Goal: Task Accomplishment & Management: Use online tool/utility

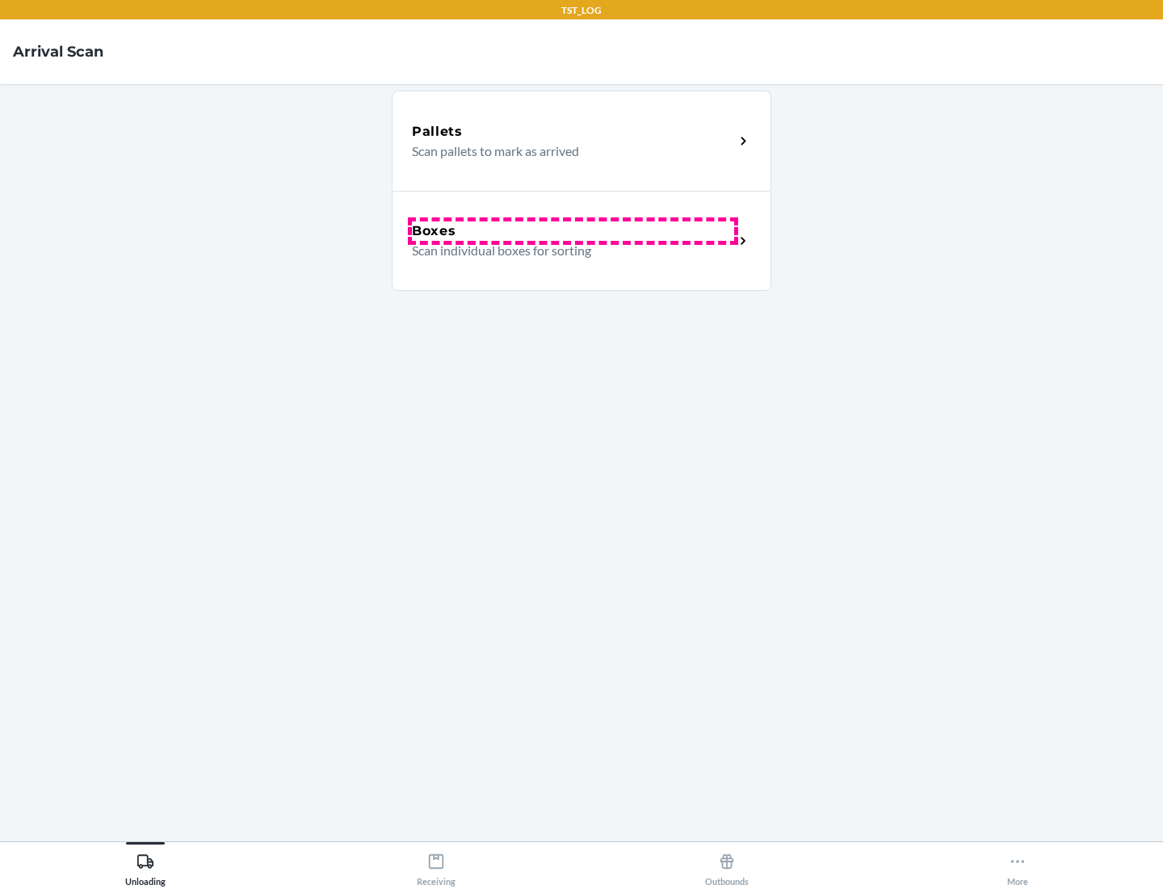
click at [573, 231] on div "Boxes" at bounding box center [573, 230] width 322 height 19
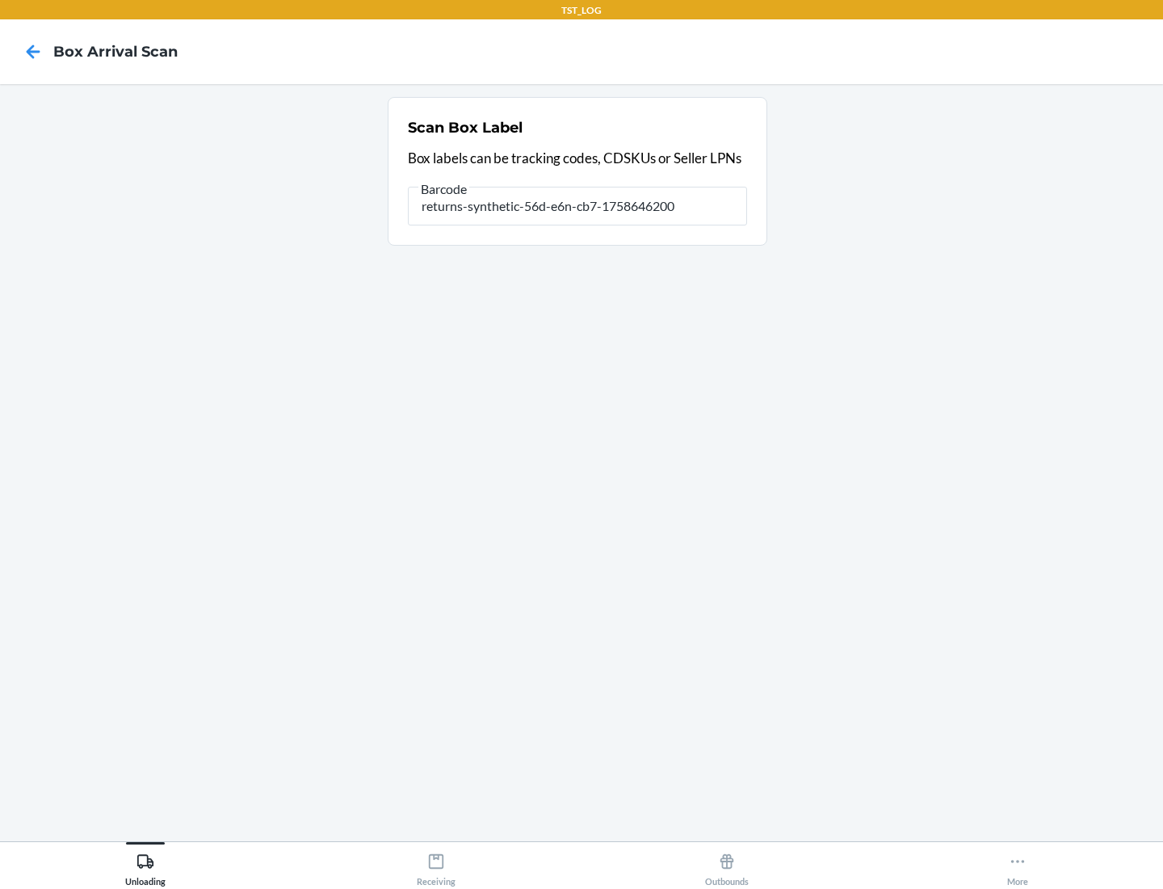
type input "returns-synthetic-56d-e6n-cb7-1758646200"
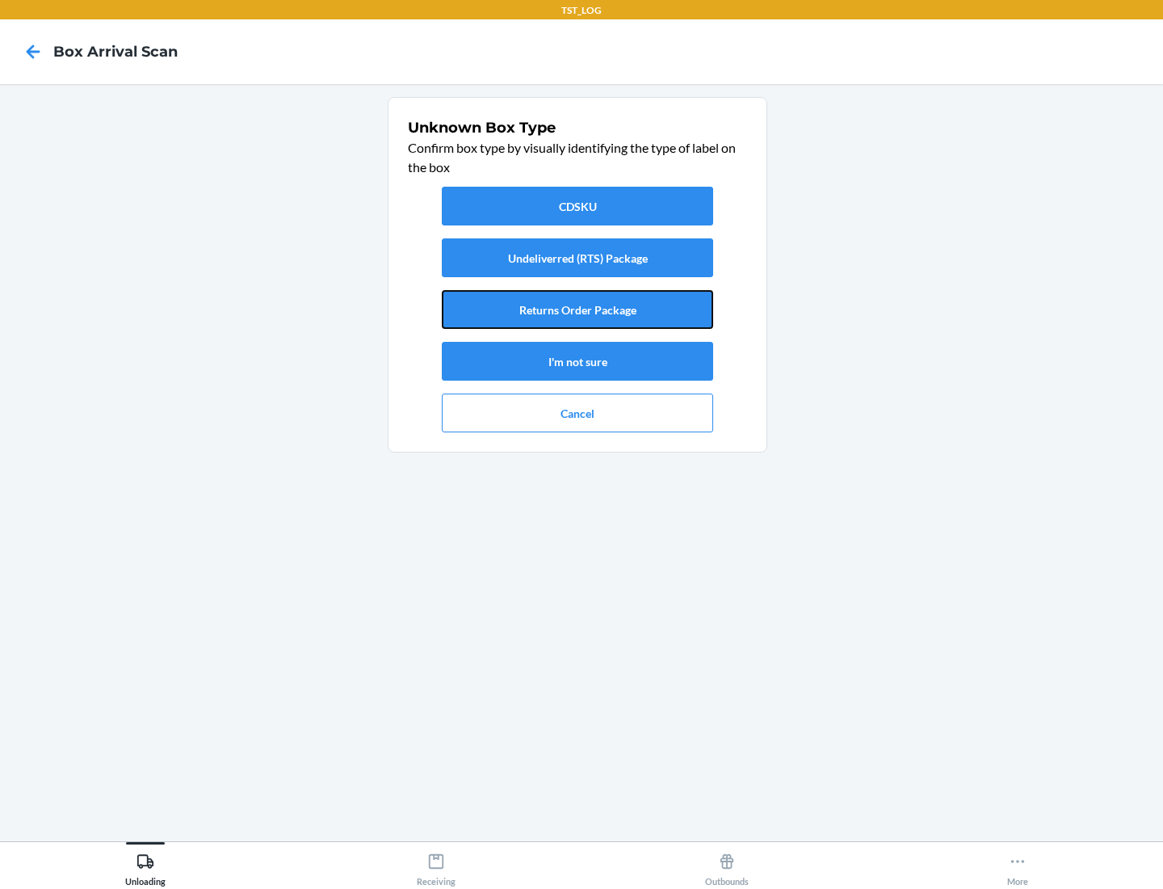
click at [578, 309] on button "Returns Order Package" at bounding box center [577, 309] width 271 height 39
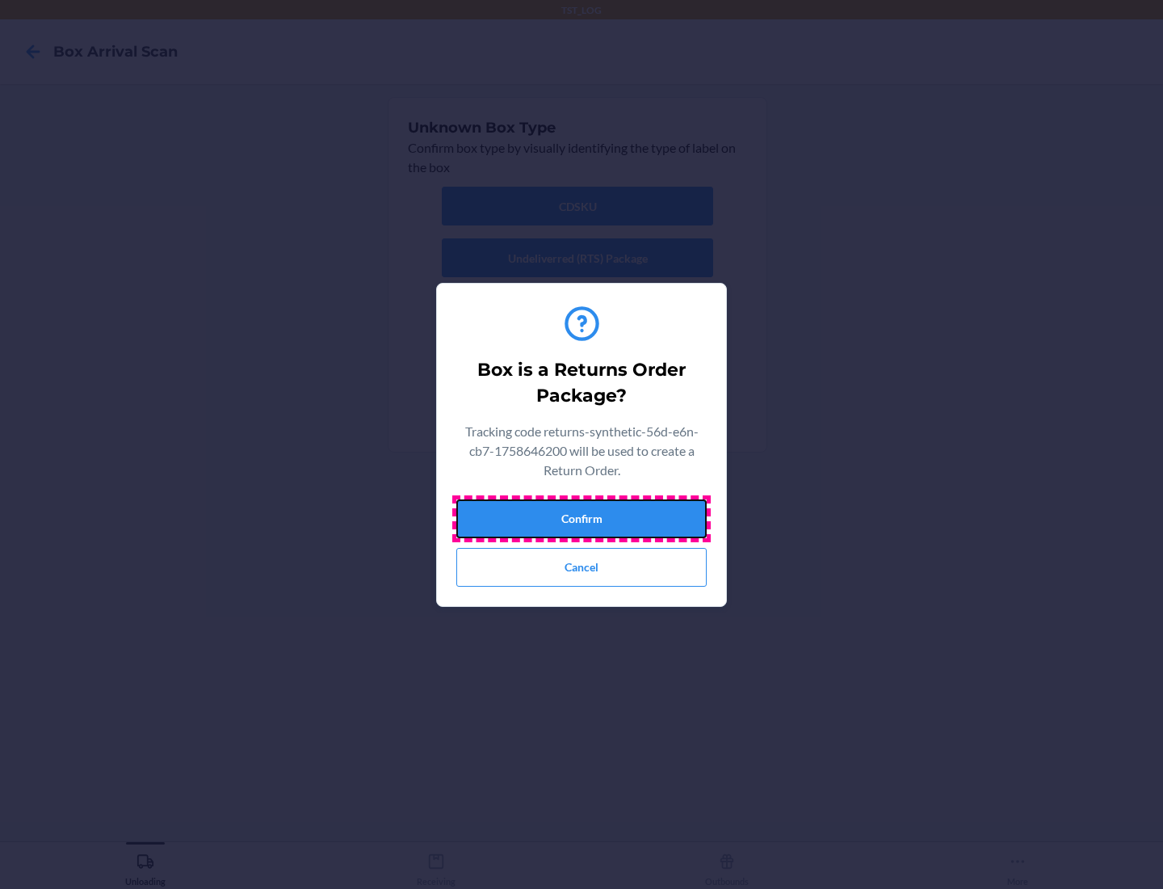
click at [582, 518] on button "Confirm" at bounding box center [581, 518] width 250 height 39
